Goal: Task Accomplishment & Management: Use online tool/utility

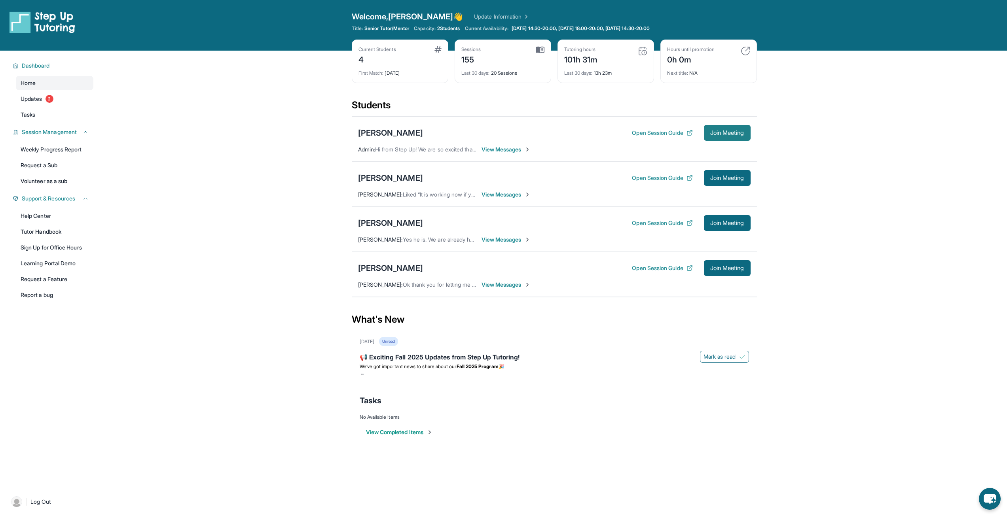
click at [714, 132] on span "Join Meeting" at bounding box center [727, 133] width 34 height 5
click at [474, 20] on link "Update Information" at bounding box center [501, 17] width 55 height 8
click at [380, 129] on div "[PERSON_NAME]" at bounding box center [390, 132] width 65 height 11
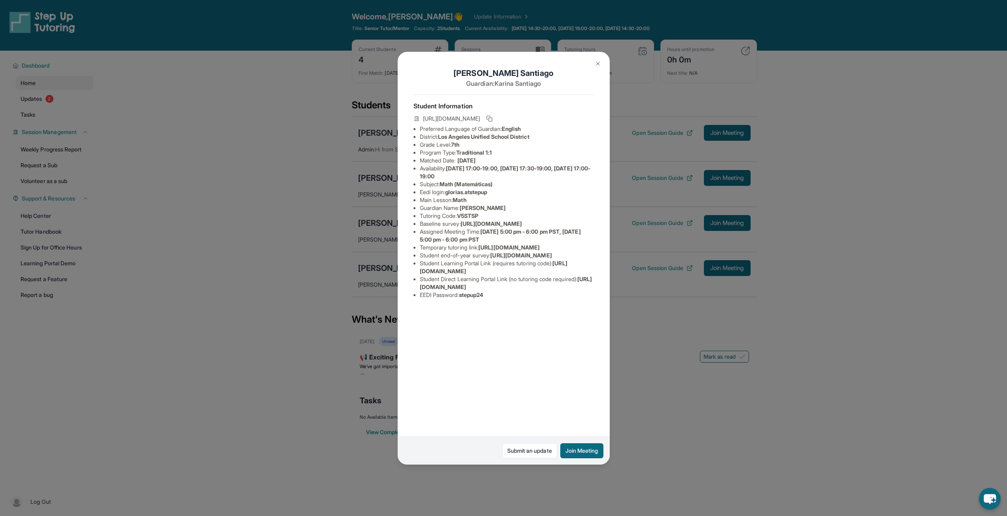
click at [594, 66] on img at bounding box center [597, 64] width 6 height 6
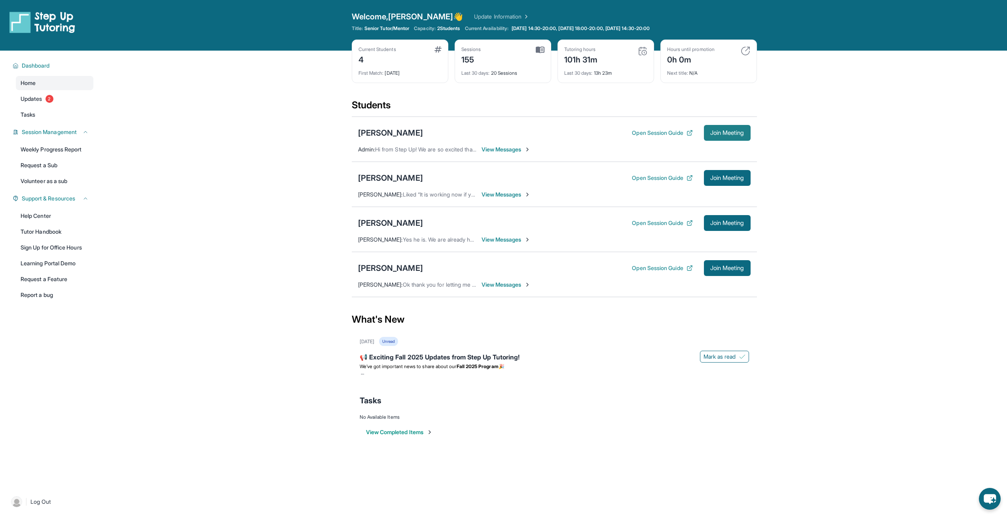
click at [721, 127] on button "Join Meeting" at bounding box center [727, 133] width 47 height 16
click at [739, 135] on span "Join Meeting" at bounding box center [727, 133] width 34 height 5
click at [714, 225] on span "Join Meeting" at bounding box center [727, 223] width 34 height 5
click at [718, 221] on div "[PERSON_NAME] Open Session Guide Join Meeting [PERSON_NAME] : Yes he is. We are…" at bounding box center [554, 229] width 405 height 45
click at [722, 225] on span "Join Meeting" at bounding box center [727, 223] width 34 height 5
